Goal: Check status

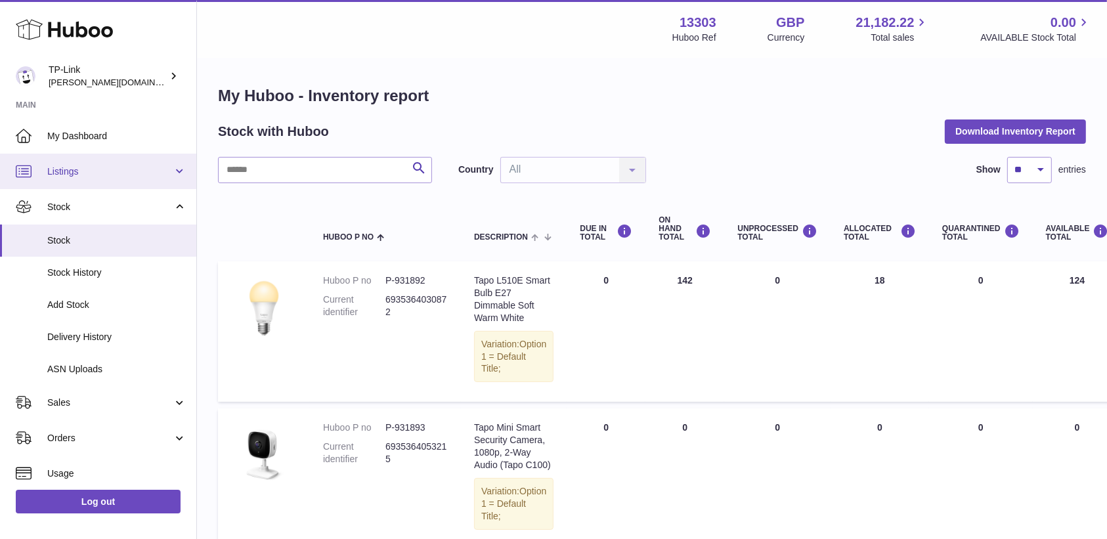
click at [112, 162] on link "Listings" at bounding box center [98, 171] width 196 height 35
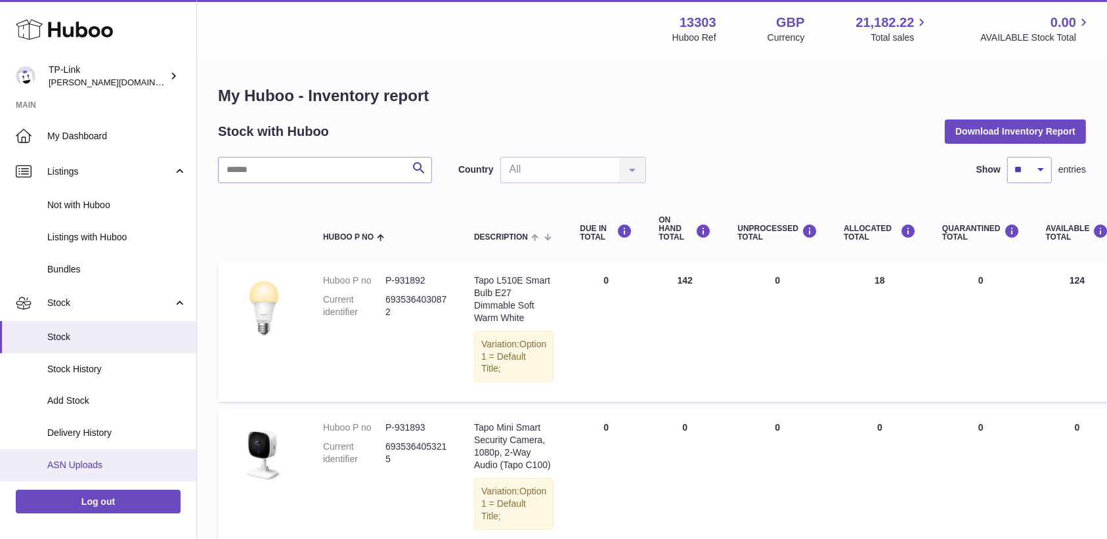
click at [84, 473] on link "ASN Uploads" at bounding box center [98, 465] width 196 height 32
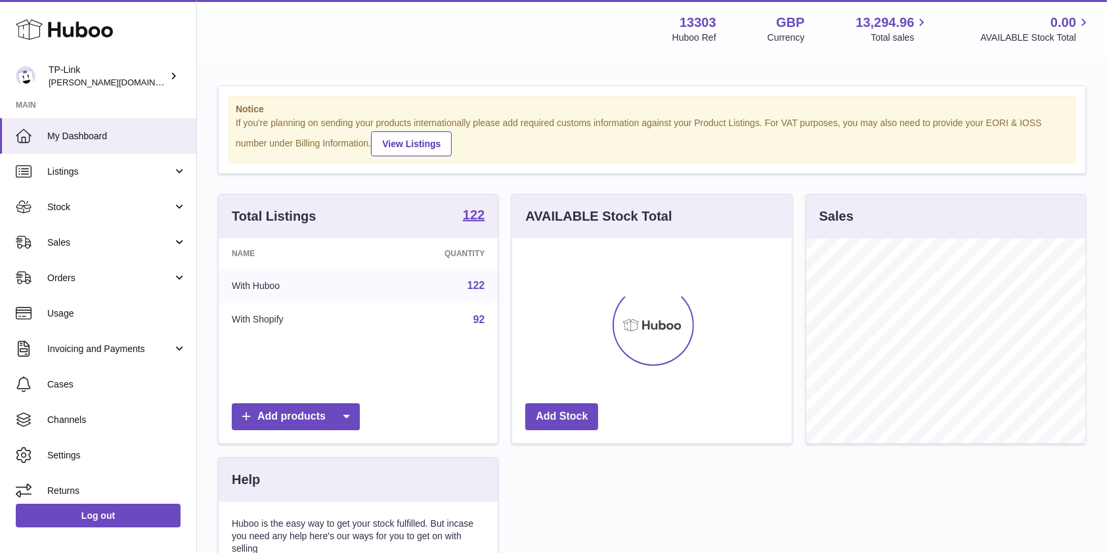
scroll to position [656483, 656408]
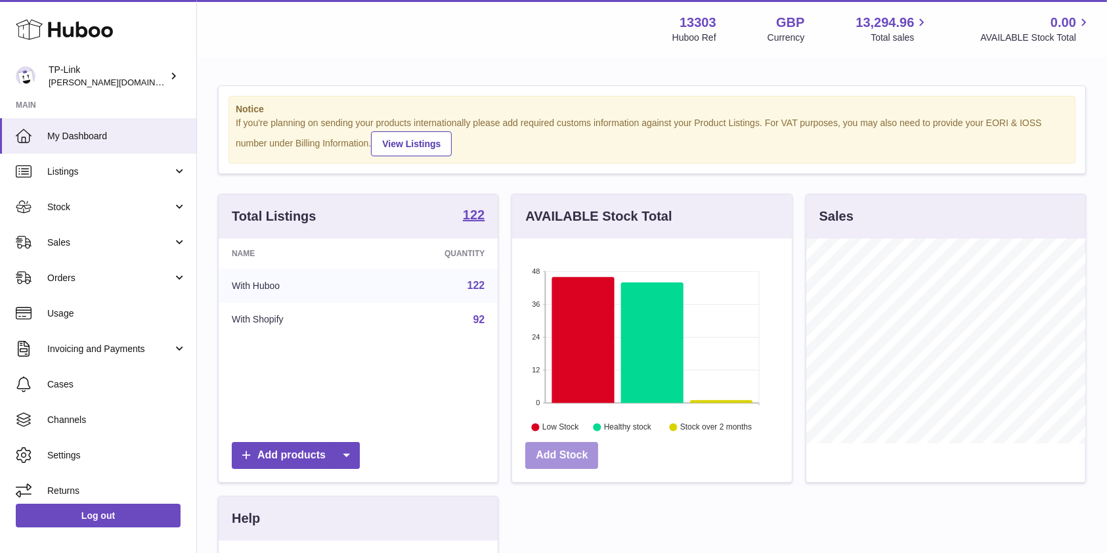
drag, startPoint x: 690, startPoint y: 512, endPoint x: 584, endPoint y: 458, distance: 119.5
click at [690, 512] on div "Total Listings 122 Name Quantity With Huboo 122 With Shopify 92 Add products AV…" at bounding box center [651, 463] width 881 height 539
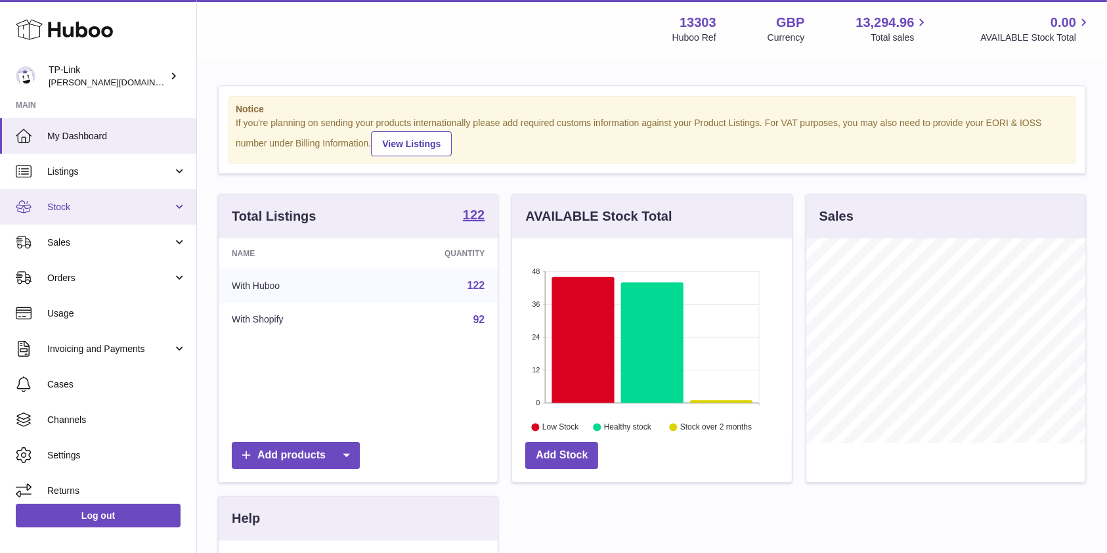
click at [109, 208] on span "Stock" at bounding box center [109, 207] width 125 height 12
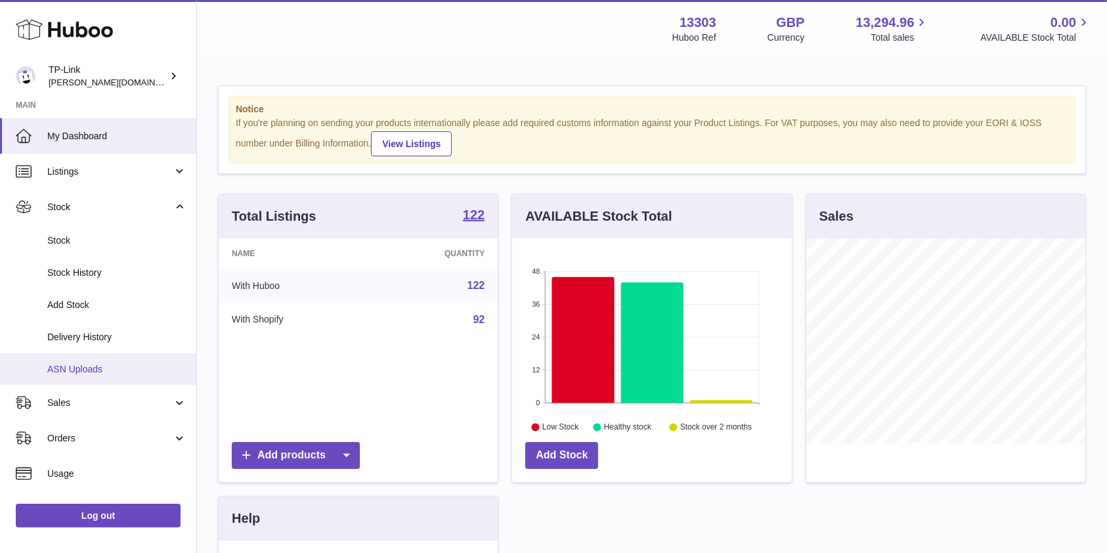
click at [77, 382] on link "ASN Uploads" at bounding box center [98, 369] width 196 height 32
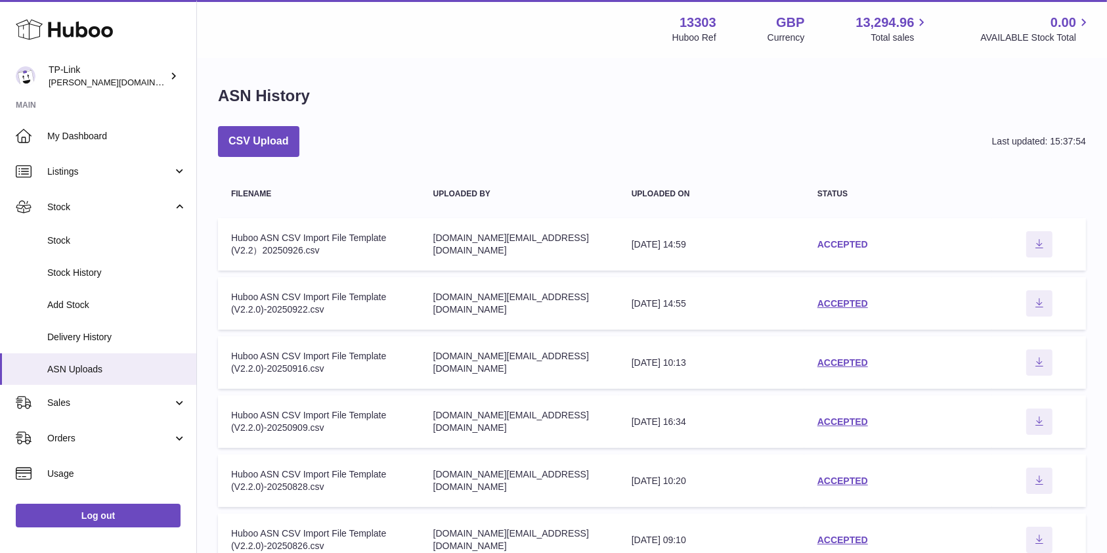
click at [843, 240] on link "ACCEPTED" at bounding box center [843, 244] width 51 height 11
click at [846, 306] on link "ACCEPTED" at bounding box center [843, 303] width 51 height 11
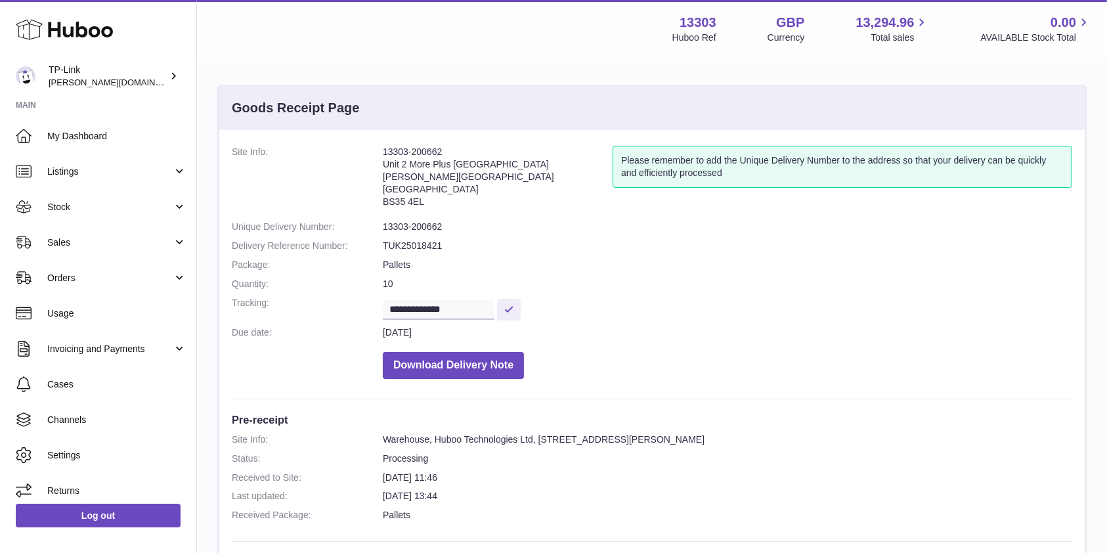
drag, startPoint x: 877, startPoint y: 461, endPoint x: 780, endPoint y: 404, distance: 112.2
click at [877, 461] on dd "Processing" at bounding box center [728, 458] width 690 height 12
click at [910, 486] on dl "Site Info: Warehouse, Huboo Technologies Ltd, Unit 2, More Plus Central Park, H…" at bounding box center [652, 480] width 841 height 95
click at [776, 459] on dd "Processing" at bounding box center [728, 458] width 690 height 12
click at [919, 462] on dd "Processing" at bounding box center [728, 458] width 690 height 12
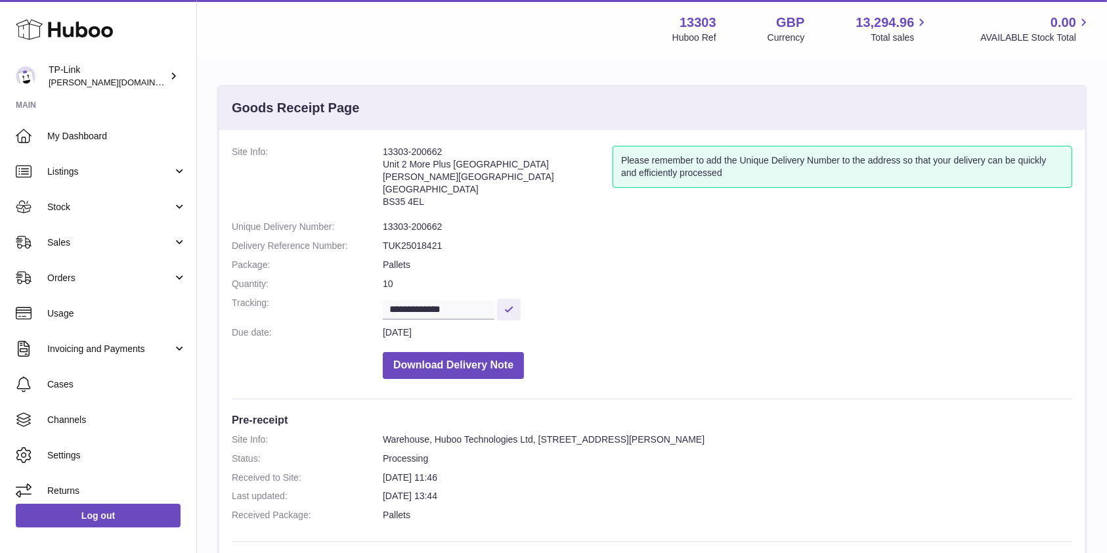
click at [630, 483] on dl "Site Info: Warehouse, Huboo Technologies Ltd, Unit 2, More Plus Central Park, H…" at bounding box center [652, 480] width 841 height 95
drag, startPoint x: 863, startPoint y: 277, endPoint x: 194, endPoint y: 352, distance: 673.3
click at [862, 278] on dd "10" at bounding box center [728, 284] width 690 height 12
click at [127, 346] on span "Invoicing and Payments" at bounding box center [109, 349] width 125 height 12
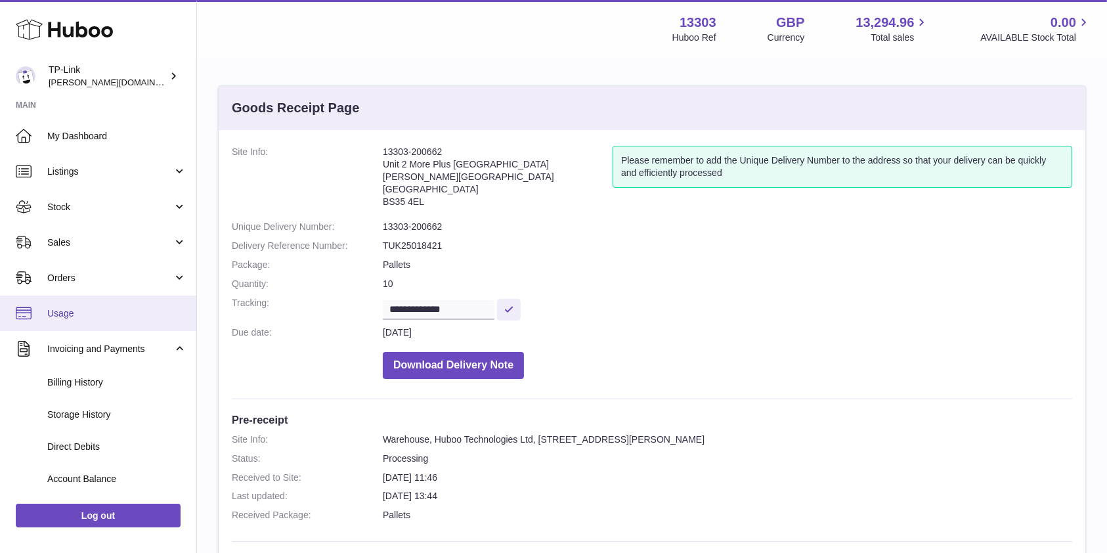
click at [118, 307] on span "Usage" at bounding box center [116, 313] width 139 height 12
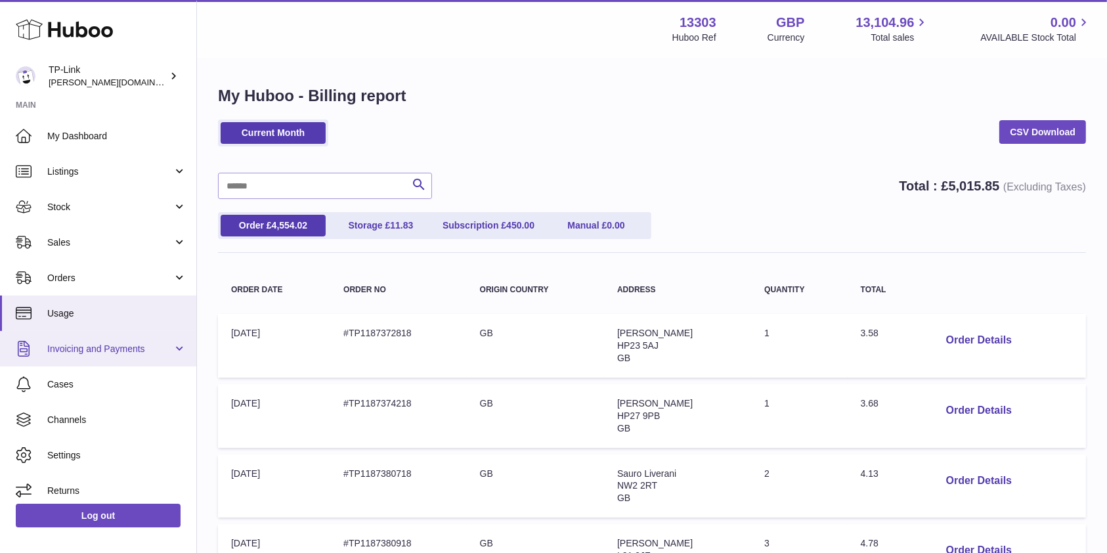
click at [87, 355] on span "Invoicing and Payments" at bounding box center [109, 349] width 125 height 12
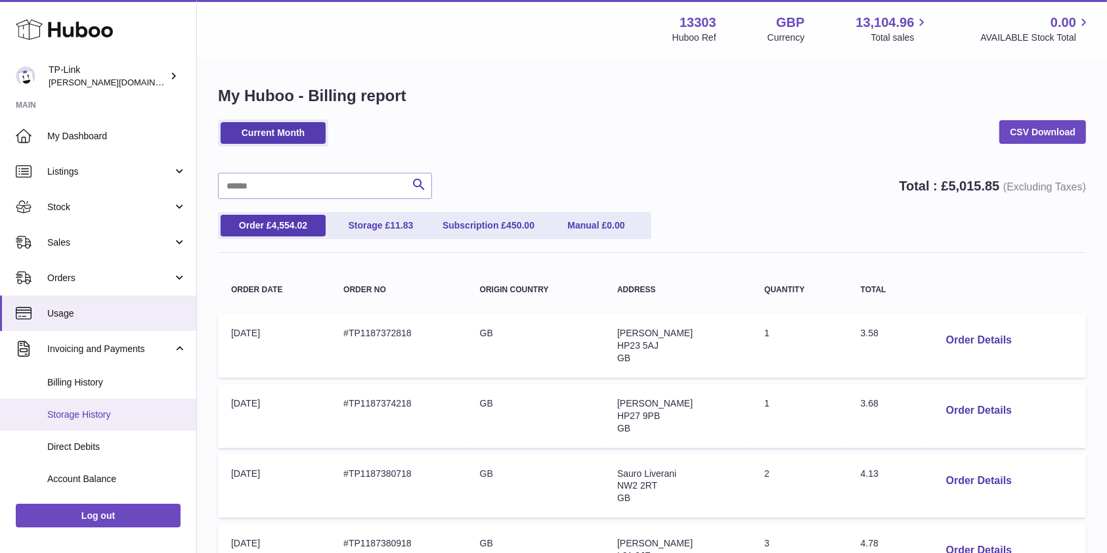
click at [77, 412] on span "Storage History" at bounding box center [116, 414] width 139 height 12
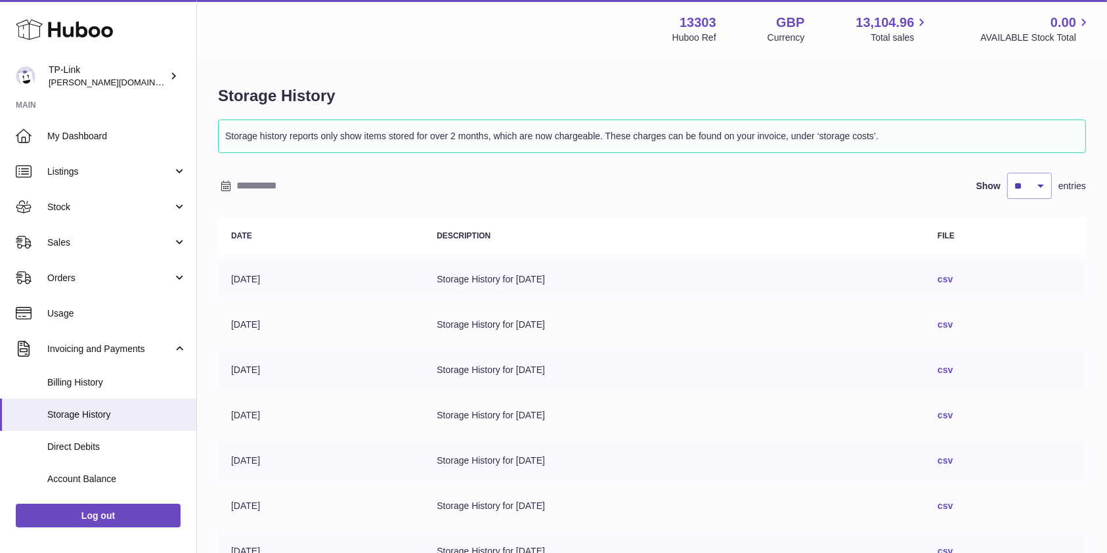
click at [953, 282] on link "csv" at bounding box center [945, 279] width 15 height 11
